Goal: Book appointment/travel/reservation

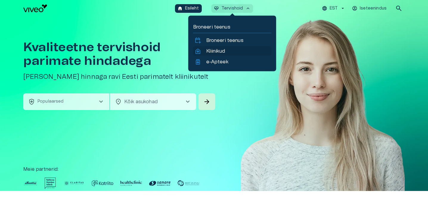
click at [213, 52] on p "Kliinikud" at bounding box center [215, 51] width 19 height 7
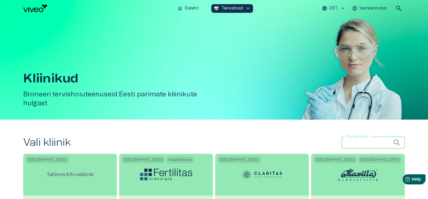
click at [362, 145] on input "Otsi kliinikuid" at bounding box center [367, 143] width 52 height 12
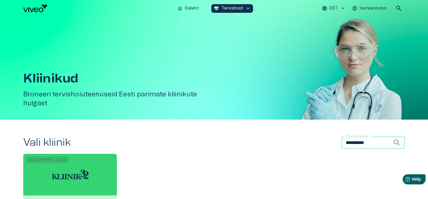
type input "**********"
click at [105, 171] on div "Tallinn Kliinik 32" at bounding box center [70, 181] width 94 height 54
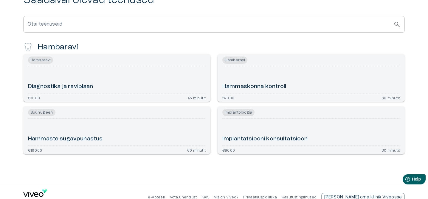
scroll to position [126, 0]
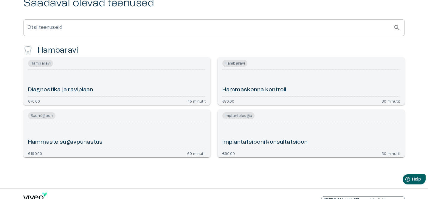
click at [244, 89] on h6 "Hammaskonna kontroll" at bounding box center [254, 90] width 64 height 8
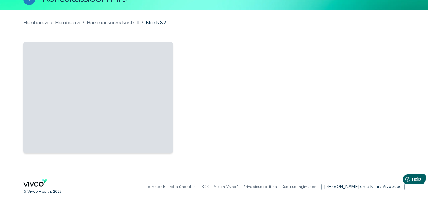
scroll to position [39, 0]
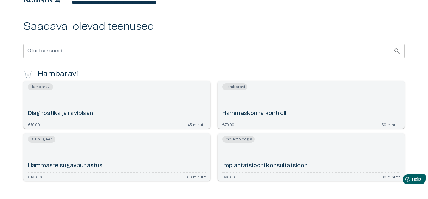
scroll to position [101, 0]
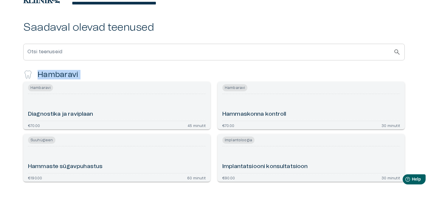
drag, startPoint x: 17, startPoint y: 71, endPoint x: 116, endPoint y: 77, distance: 99.4
click at [116, 77] on div "**********" at bounding box center [214, 95] width 428 height 234
click at [116, 77] on div "Hambaravi Diagnostika ja raviplaan €70.00 45 minutit" at bounding box center [113, 103] width 194 height 52
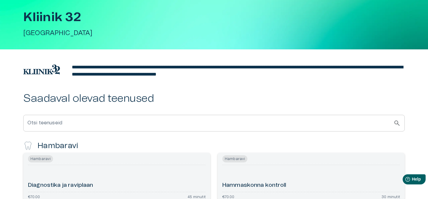
scroll to position [29, 0]
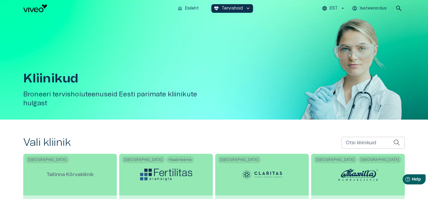
click at [30, 14] on div "home Esileht [MEDICAL_DATA]_heart Tervishoid keyboard_arrow_down EST Iseteenind…" at bounding box center [214, 8] width 428 height 17
